Goal: Information Seeking & Learning: Learn about a topic

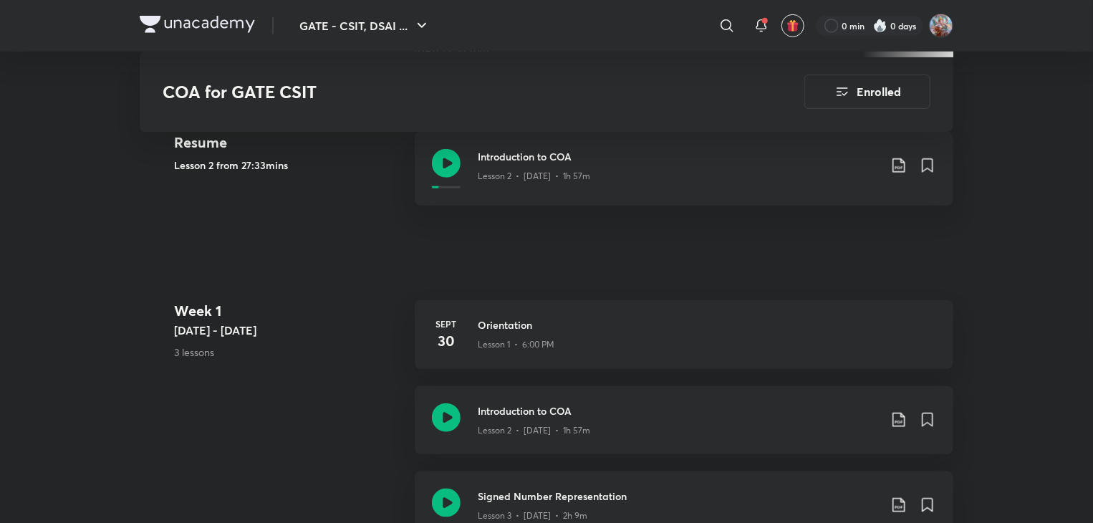
scroll to position [573, 0]
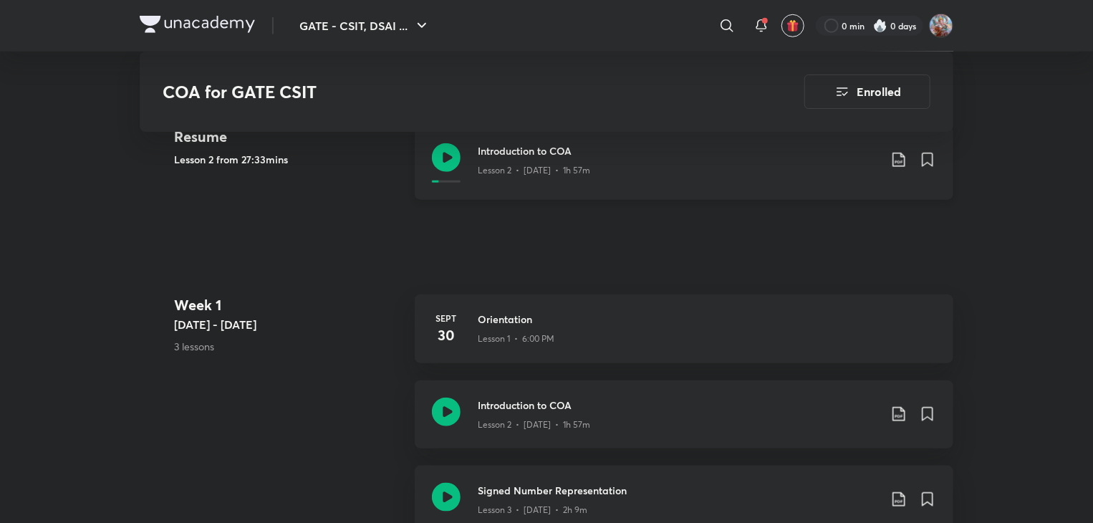
click at [902, 160] on icon at bounding box center [898, 159] width 17 height 17
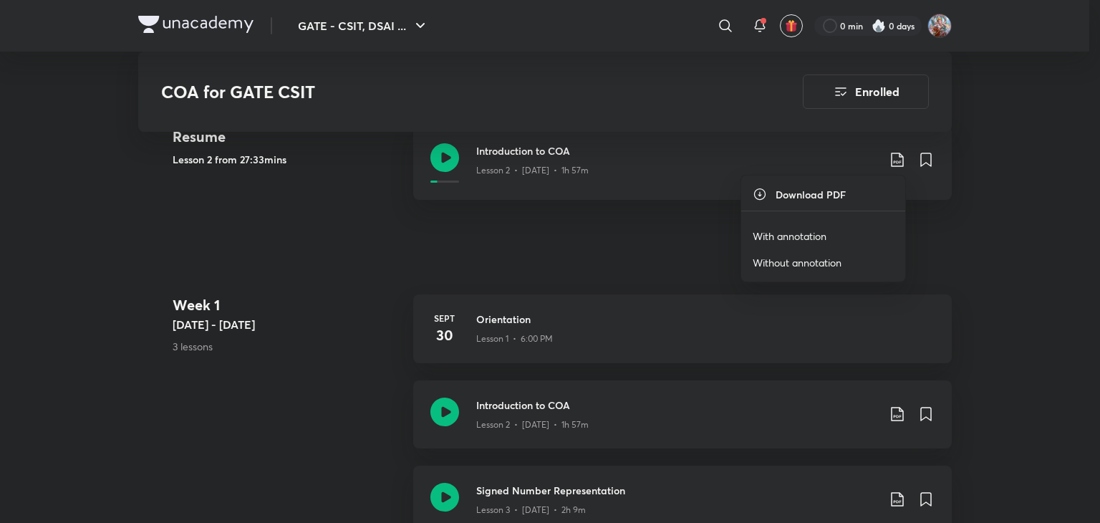
click at [809, 241] on p "With annotation" at bounding box center [790, 235] width 74 height 15
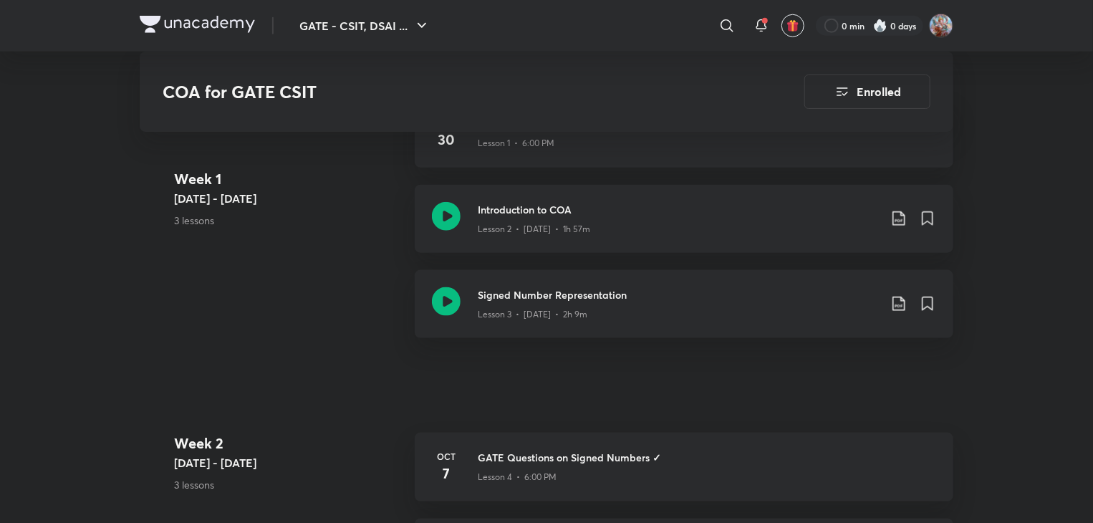
scroll to position [788, 0]
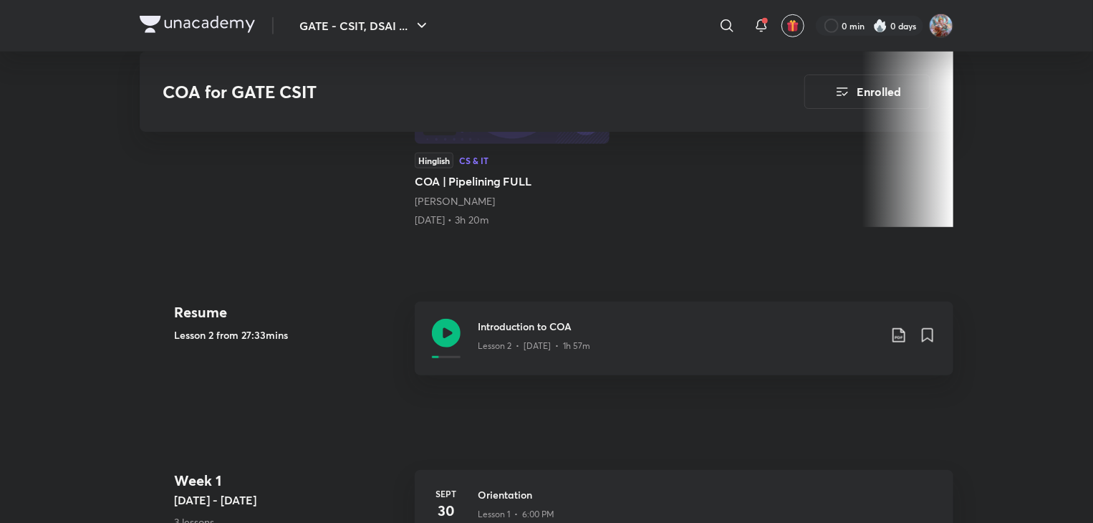
scroll to position [358, 0]
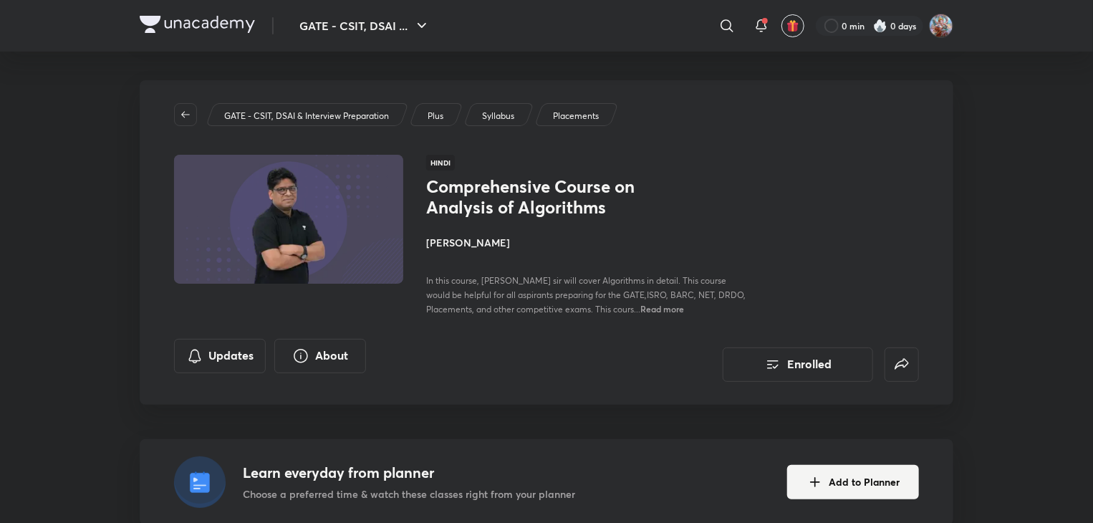
click at [478, 248] on h4 "[PERSON_NAME]" at bounding box center [586, 242] width 321 height 15
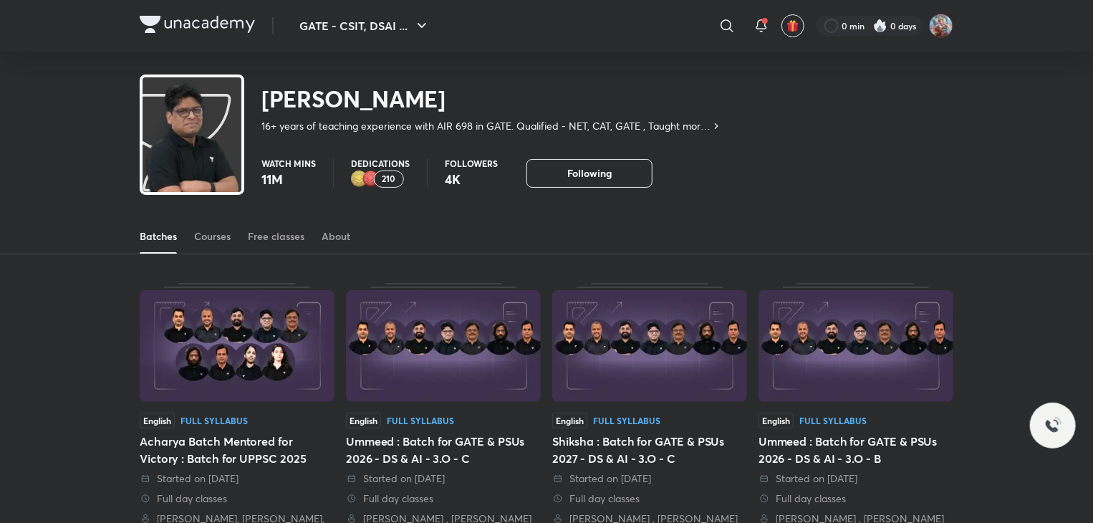
click at [245, 236] on div "Batches Courses Free classes About" at bounding box center [547, 236] width 814 height 34
click at [259, 233] on div "Free classes" at bounding box center [276, 236] width 57 height 14
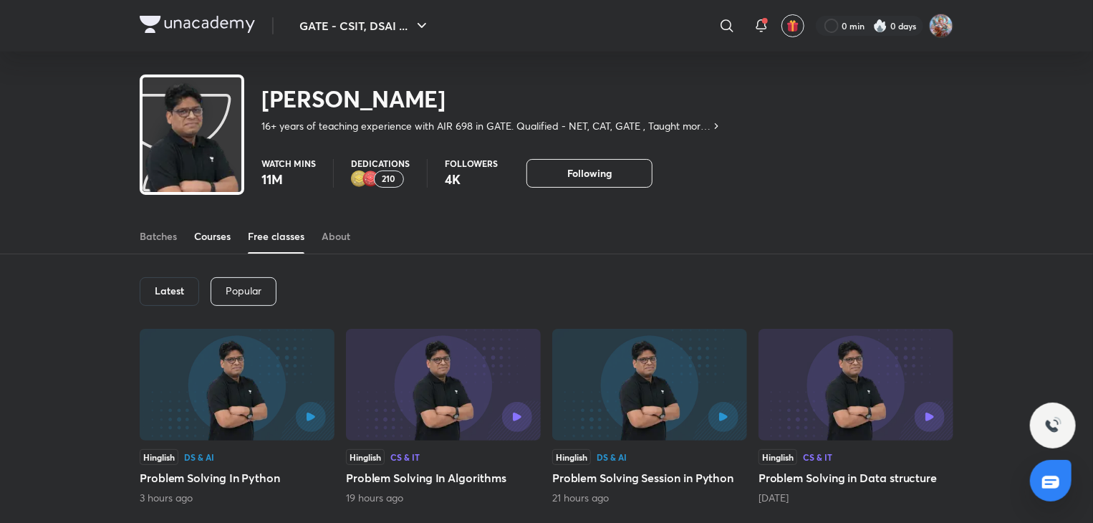
click at [222, 241] on div "Courses" at bounding box center [212, 236] width 37 height 14
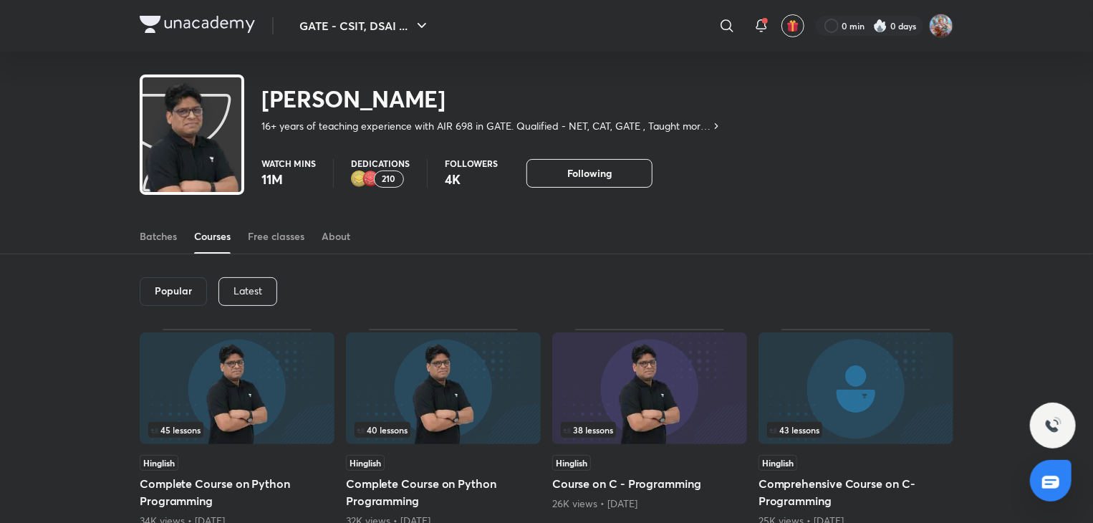
click at [228, 292] on div "Latest" at bounding box center [247, 291] width 59 height 29
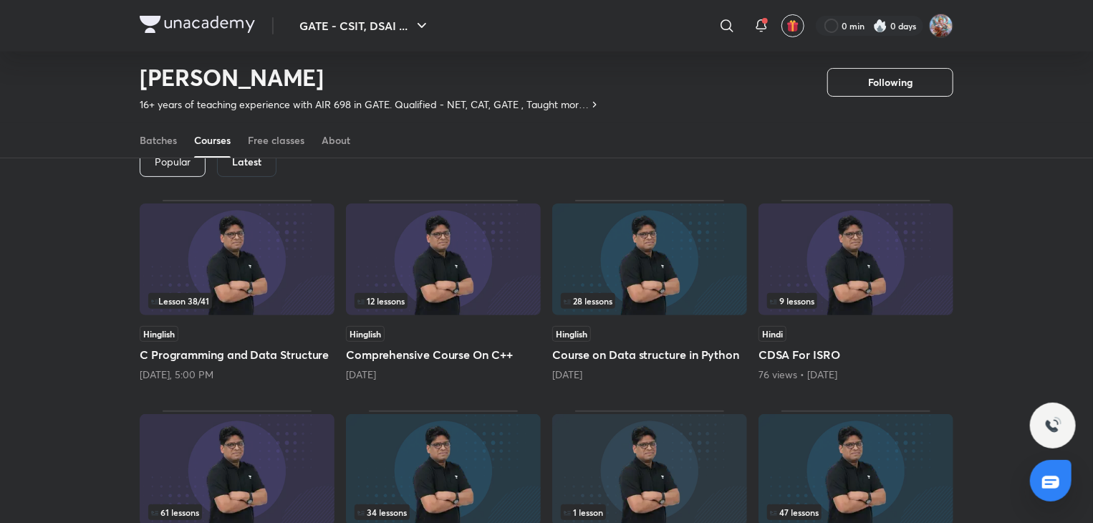
scroll to position [43, 0]
